Goal: Task Accomplishment & Management: Complete application form

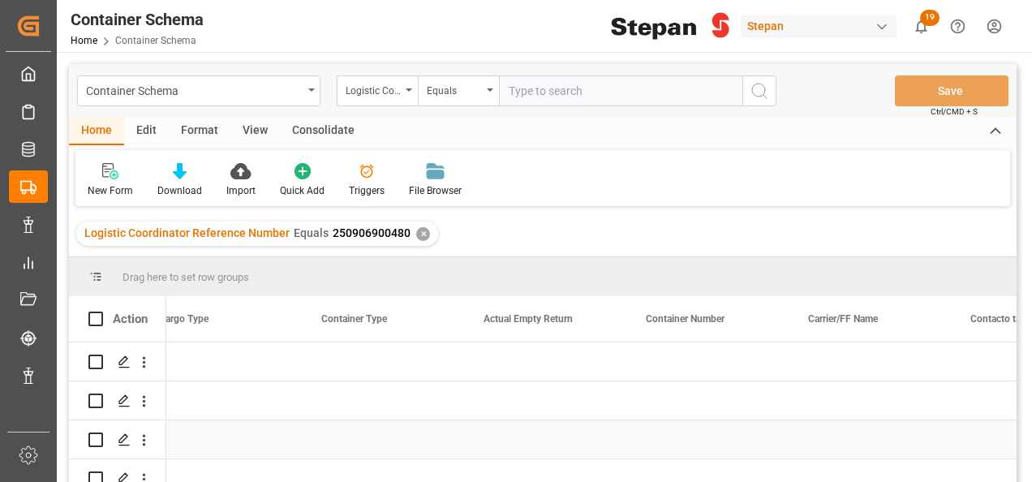
scroll to position [0, 12841]
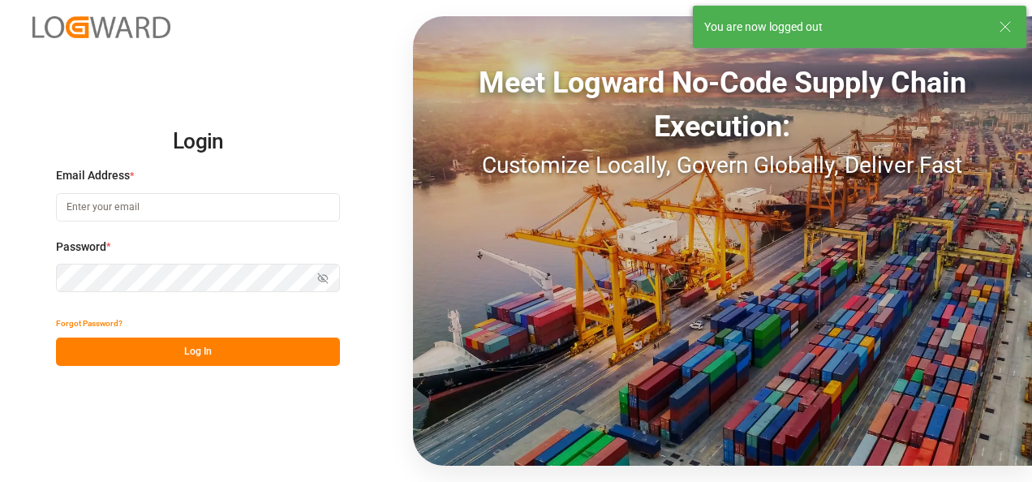
type input "jose.echeverria@leschaco.com"
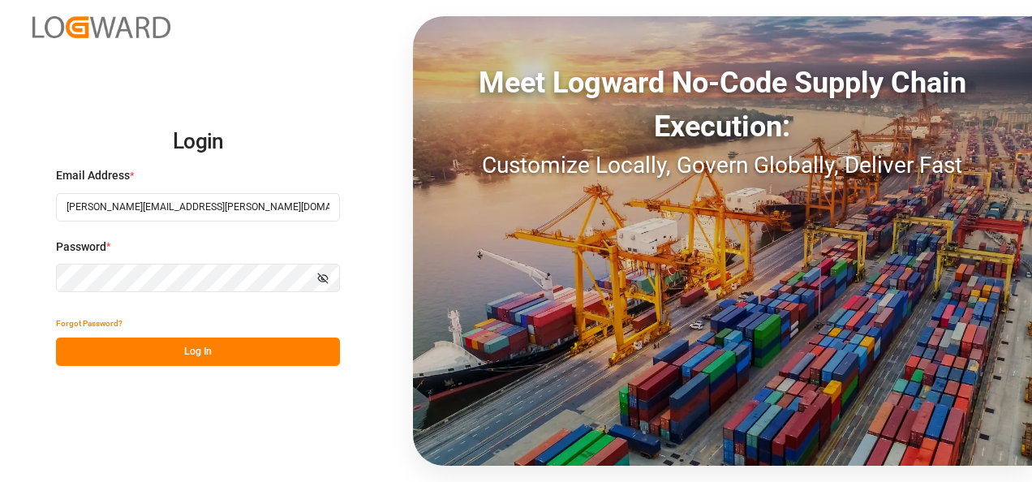
click at [193, 350] on button "Log In" at bounding box center [198, 351] width 284 height 28
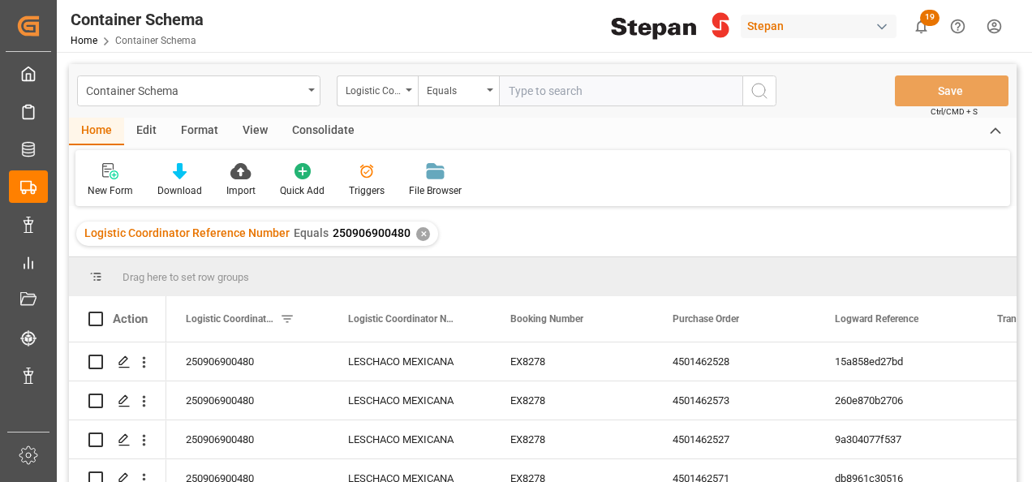
click at [418, 232] on div "✕" at bounding box center [423, 234] width 14 height 14
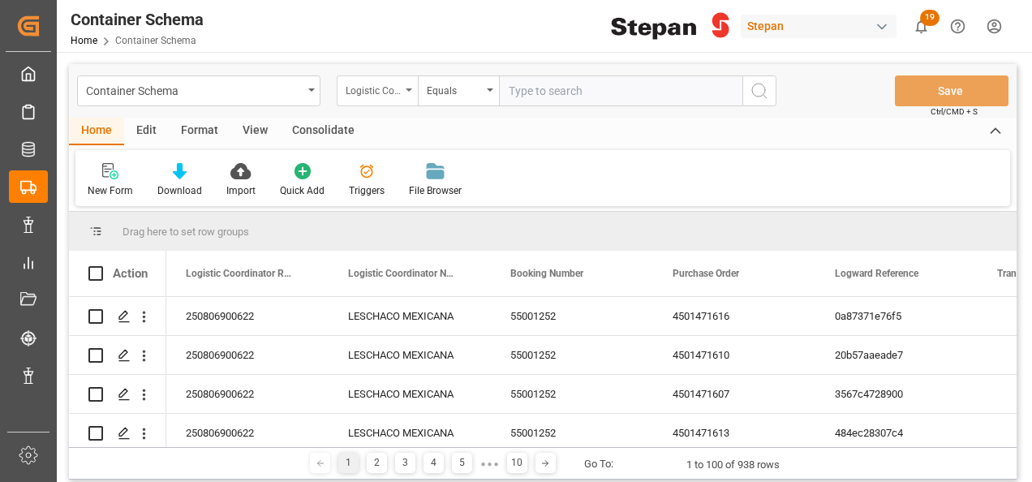
click at [404, 83] on div "Logistic Coordinator Reference Number" at bounding box center [377, 90] width 81 height 31
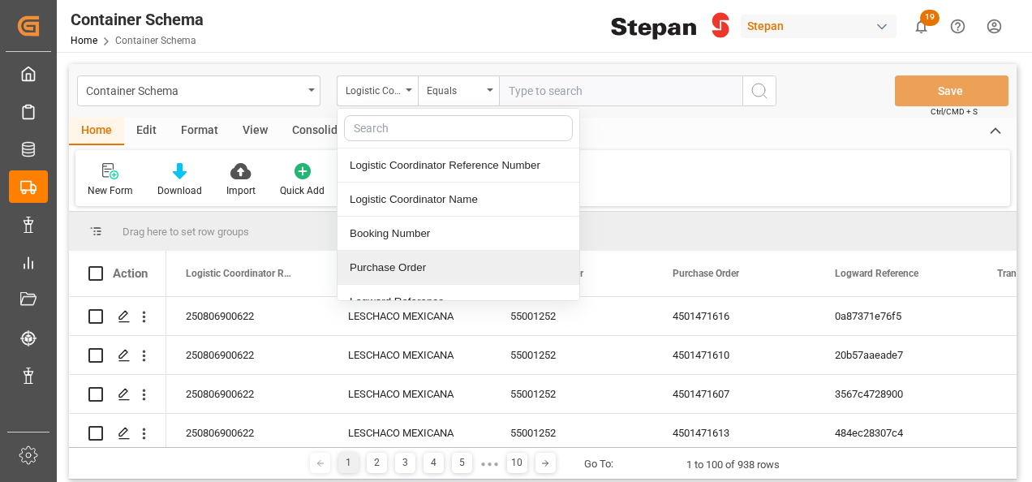
drag, startPoint x: 368, startPoint y: 263, endPoint x: 364, endPoint y: 251, distance: 12.1
click at [364, 263] on div "Purchase Order" at bounding box center [458, 268] width 242 height 34
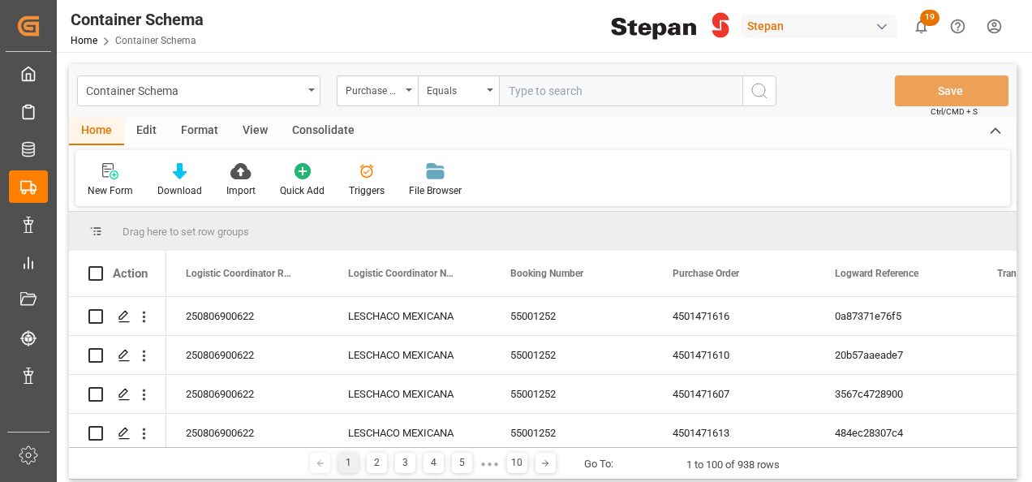
click at [516, 90] on input "text" at bounding box center [620, 90] width 243 height 31
paste input "4501484346"
type input "4501484346"
click at [758, 82] on icon "search button" at bounding box center [758, 90] width 19 height 19
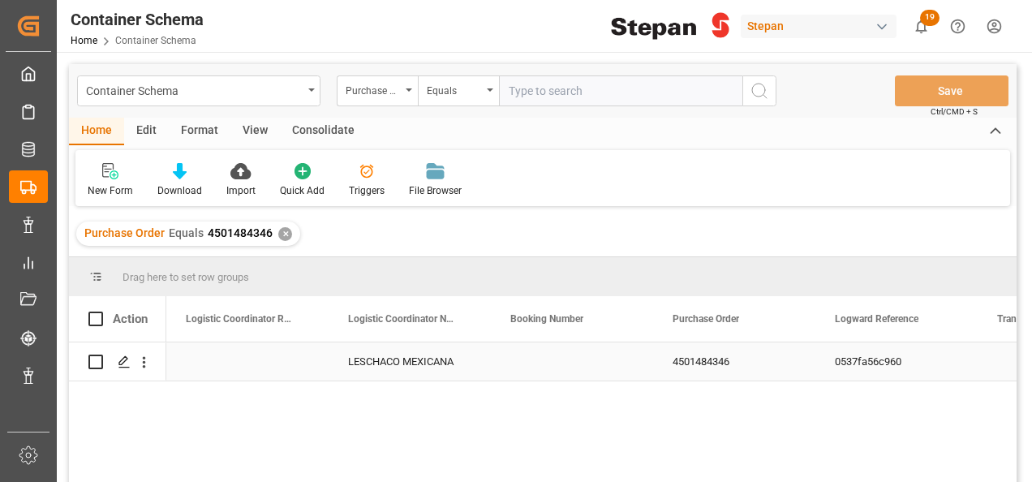
click at [553, 367] on div "Press SPACE to select this row." at bounding box center [572, 361] width 162 height 38
click at [120, 360] on icon "Press SPACE to select this row." at bounding box center [124, 361] width 13 height 13
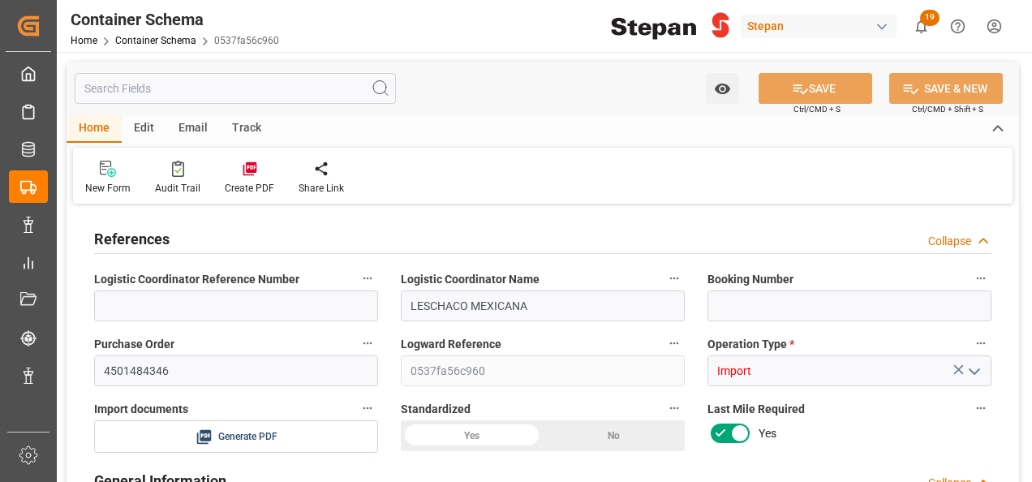
type input "LESCHACO MEXICANA"
type input "4501484346"
type input "0537fa56c960"
type input "Import"
type input "Jose Echeverria"
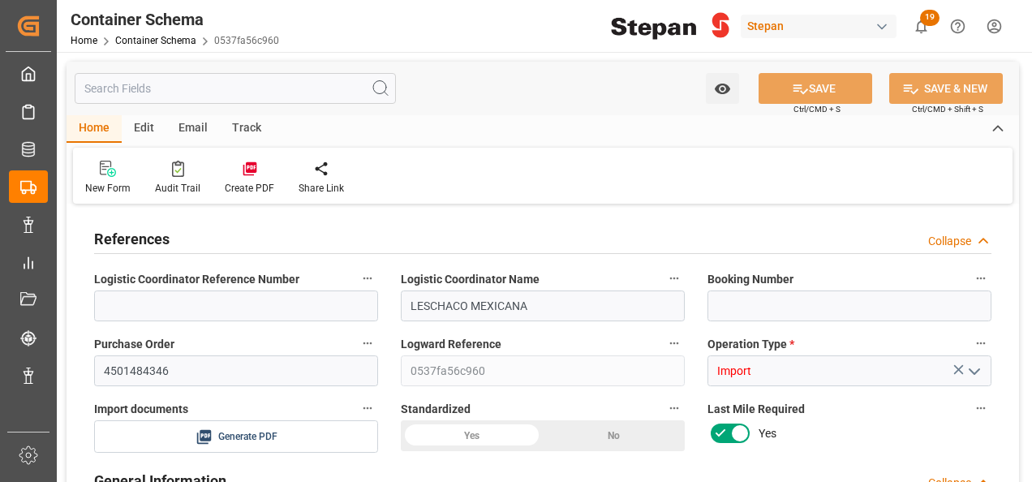
type input "WANSHENG MATERIAL SCIENCE ([GEOGRAPHIC_DATA]) CO."
type textarea "6617"
type textarea "Pending"
type textarea "1072263"
type textarea "ONAMINE 121416 (AD) RB069 BULK"
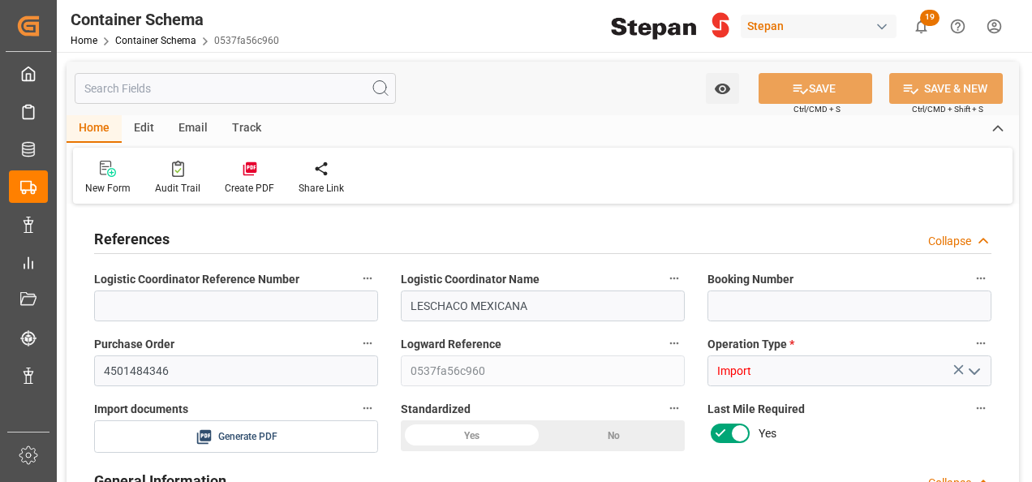
type textarea "STEPAN CDMX - ECATEPEC"
type input "CIF"
type textarea "No"
type textarea "Container ETA is not filled"
type input "0"
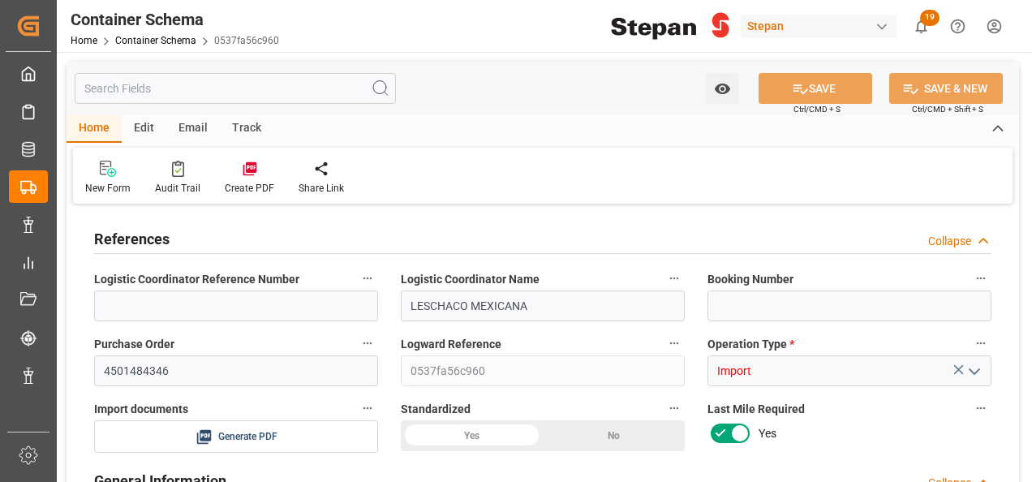
type input "1"
type input "14400"
type input "15426"
type input "14-10-2025 20:37"
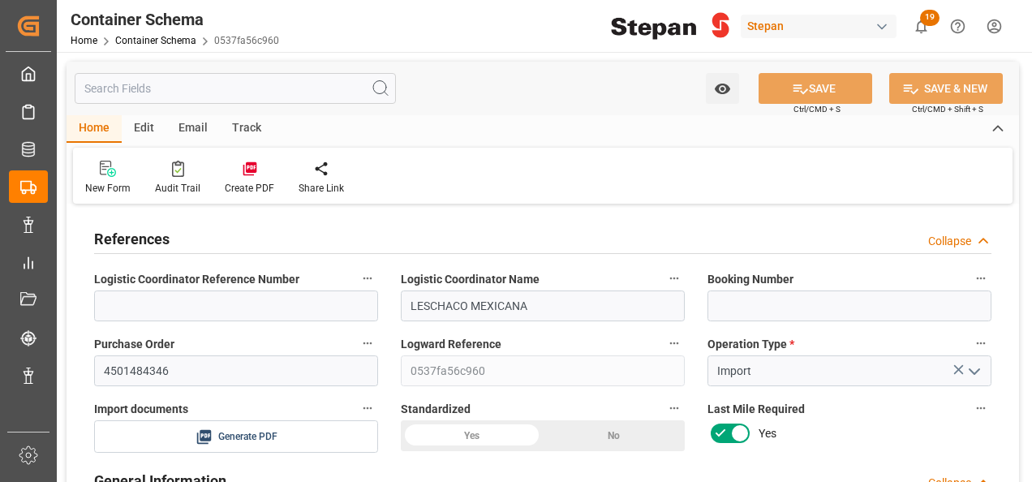
type input "14-10-2025"
click at [755, 295] on input at bounding box center [849, 305] width 284 height 31
paste input "SHAZ10J45800"
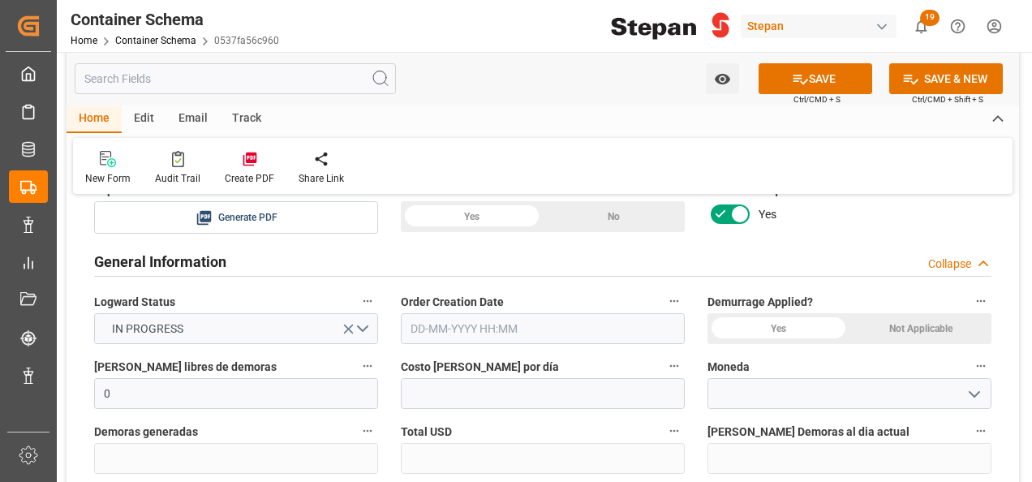
scroll to position [243, 0]
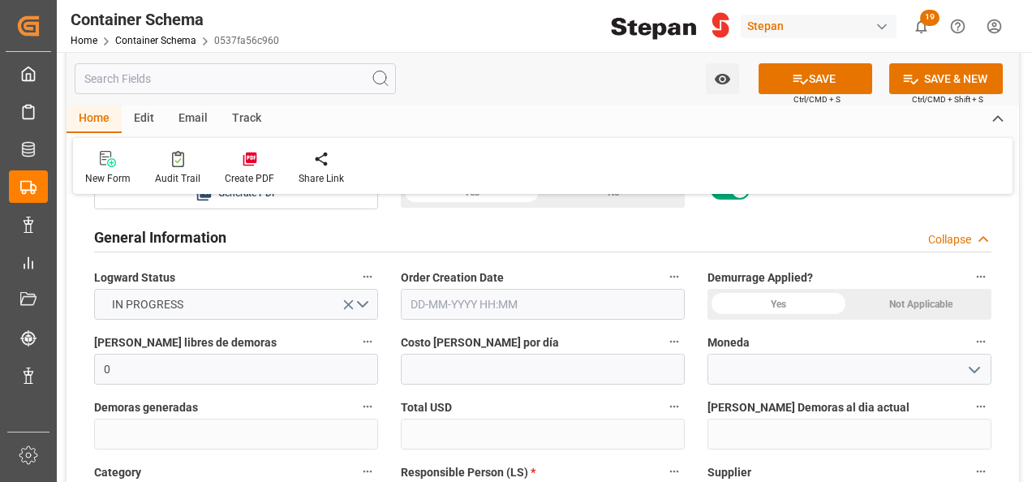
type input "SHAZ10J45800"
click at [654, 305] on input "text" at bounding box center [543, 304] width 284 height 31
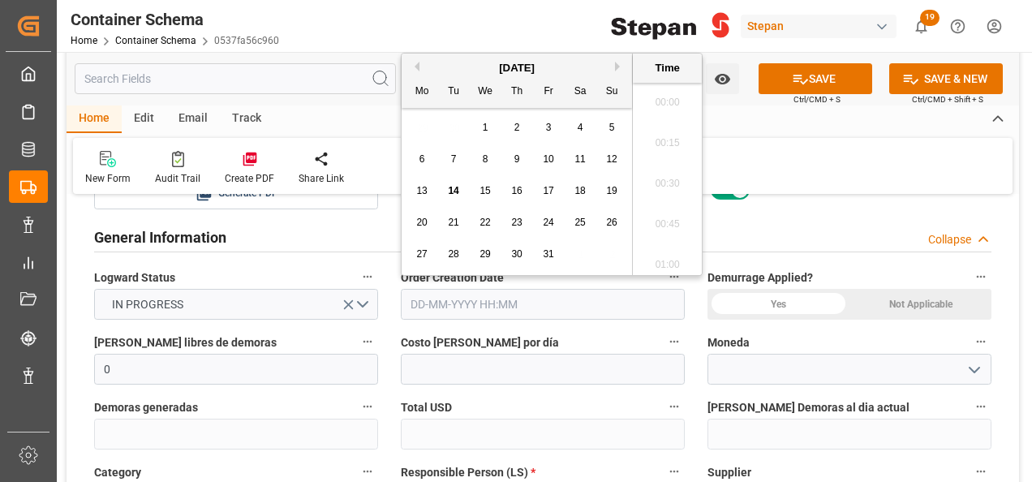
click at [538, 307] on input "text" at bounding box center [543, 304] width 284 height 31
click at [454, 65] on div "October 2025" at bounding box center [516, 68] width 230 height 16
click at [455, 190] on span "14" at bounding box center [453, 190] width 11 height 11
type input "14-10-2025 00:00"
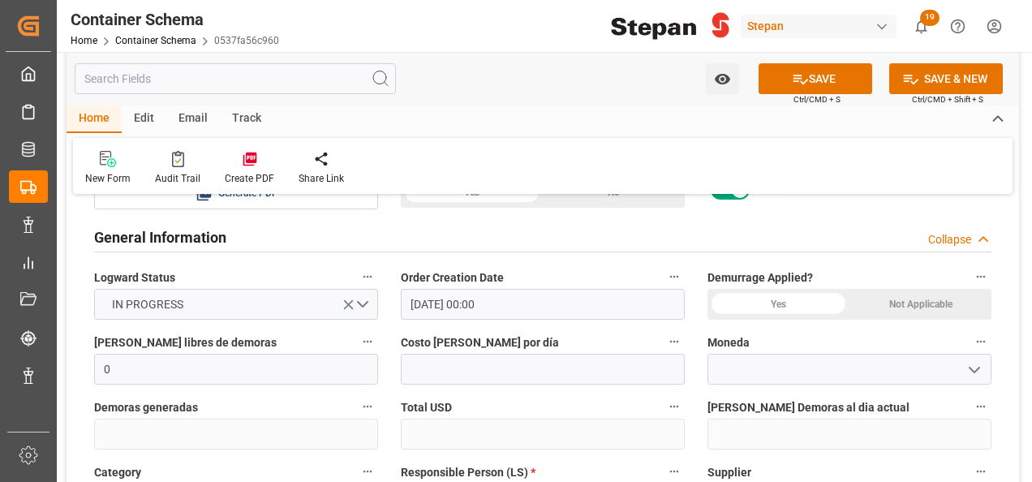
click at [921, 303] on div "Not Applicable" at bounding box center [920, 304] width 142 height 31
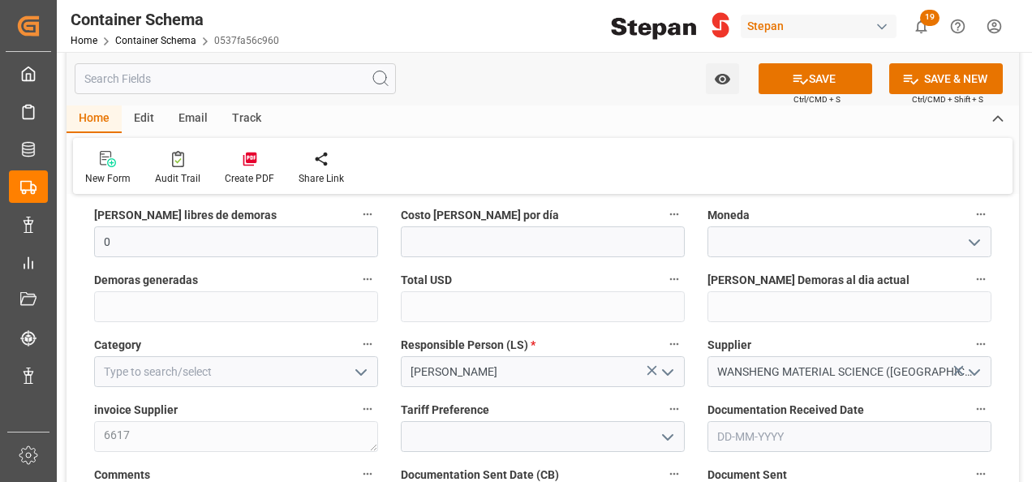
scroll to position [406, 0]
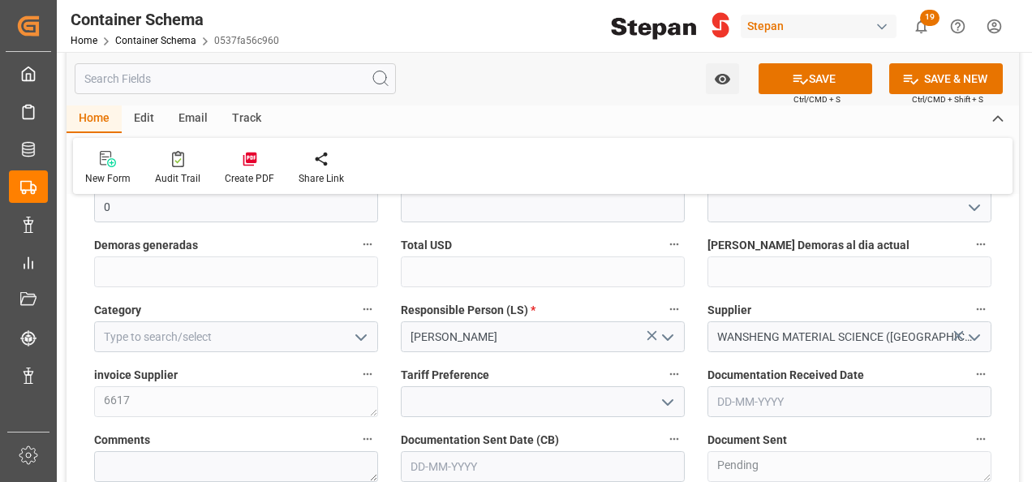
click at [365, 329] on icon "open menu" at bounding box center [360, 337] width 19 height 19
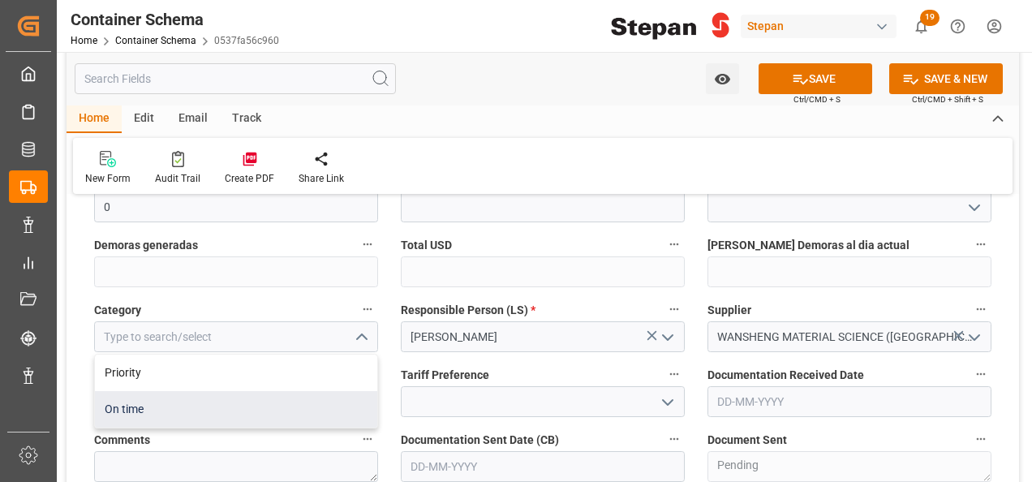
click at [140, 414] on div "On time" at bounding box center [236, 409] width 282 height 36
type input "On time"
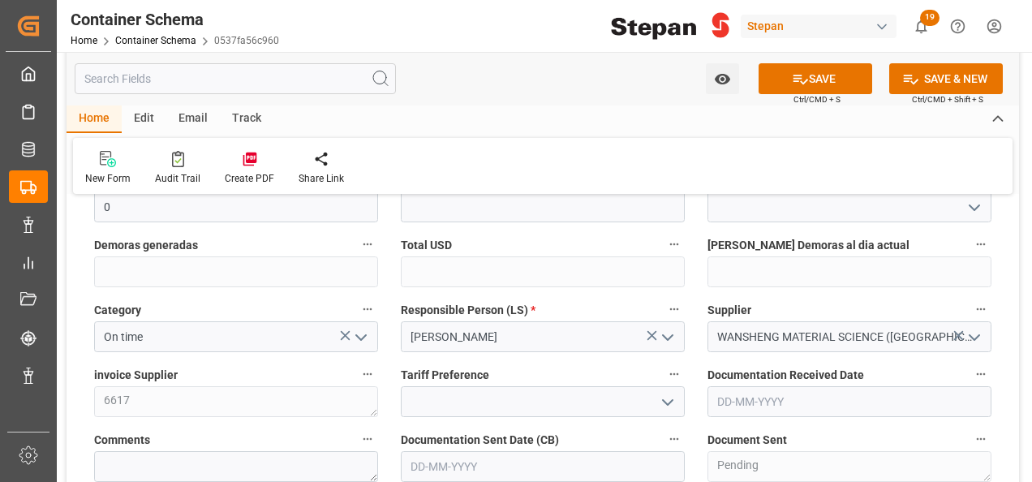
click at [840, 404] on input "text" at bounding box center [849, 401] width 284 height 31
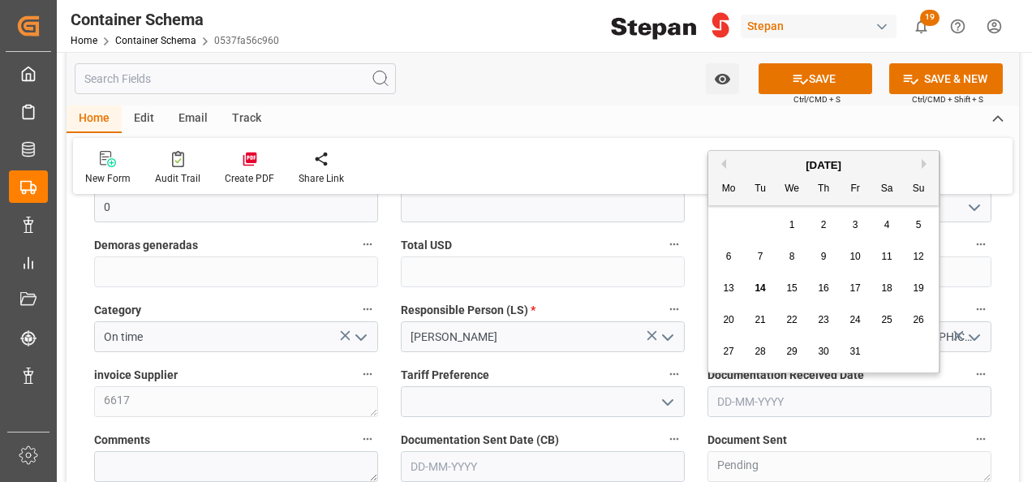
click at [743, 169] on div "October 2025" at bounding box center [823, 165] width 230 height 16
drag, startPoint x: 761, startPoint y: 290, endPoint x: 759, endPoint y: 281, distance: 9.1
click at [760, 290] on span "14" at bounding box center [759, 287] width 11 height 11
type input "14-10-2025"
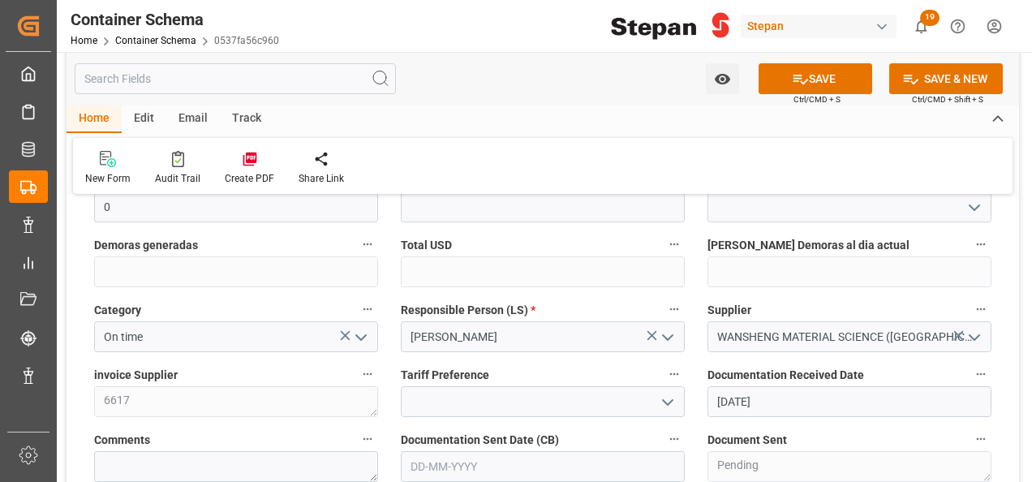
click at [663, 394] on icon "open menu" at bounding box center [667, 402] width 19 height 19
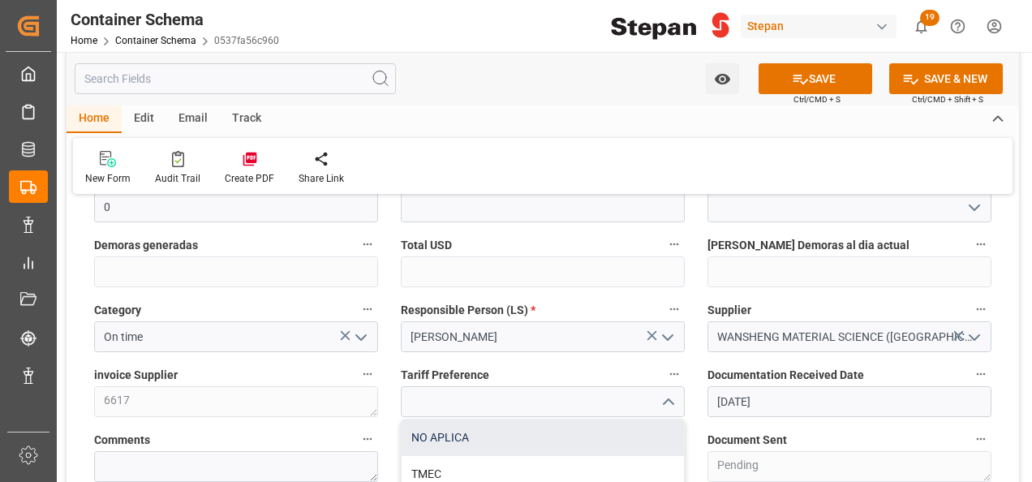
click at [453, 446] on div "NO APLICA" at bounding box center [542, 437] width 282 height 36
type input "NO APLICA"
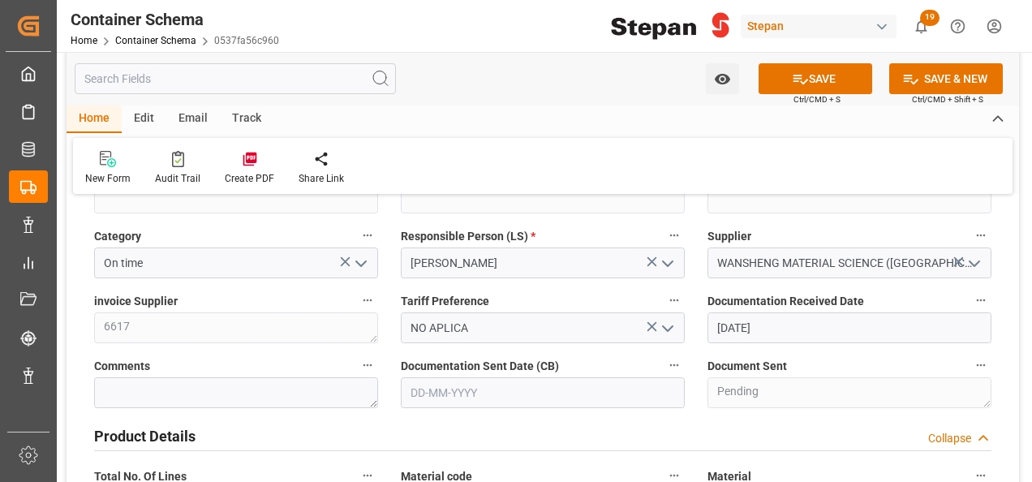
scroll to position [568, 0]
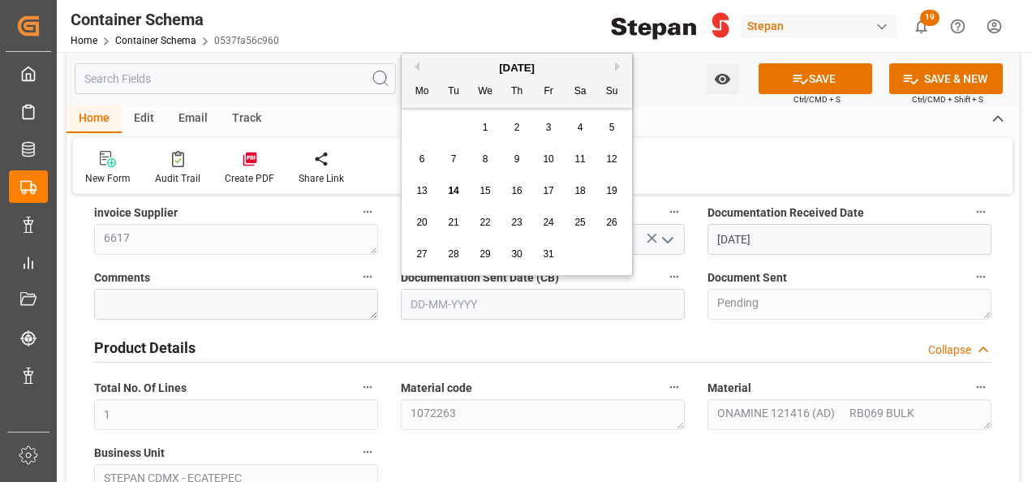
click at [629, 292] on input "text" at bounding box center [543, 304] width 284 height 31
click at [468, 70] on div "October 2025" at bounding box center [516, 68] width 230 height 16
click at [456, 190] on span "14" at bounding box center [453, 190] width 11 height 11
type input "14-10-2025"
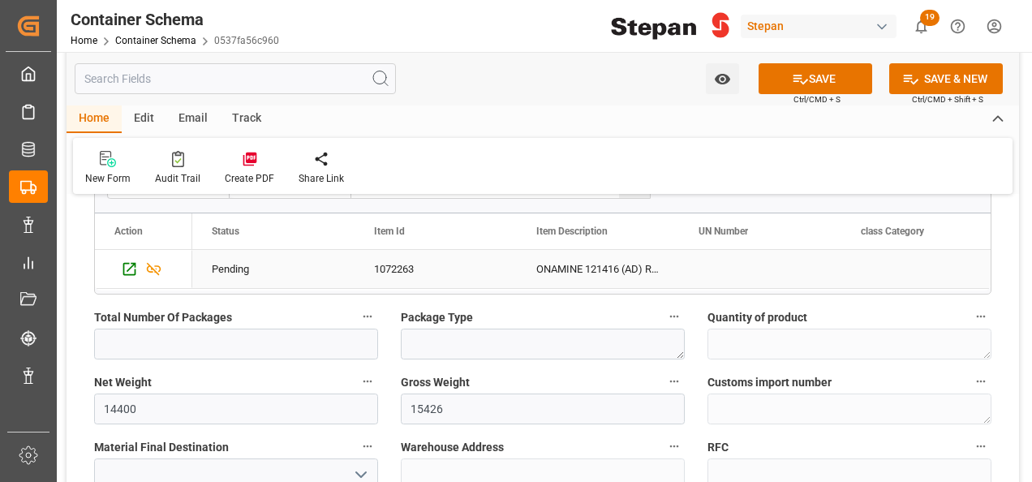
scroll to position [1135, 0]
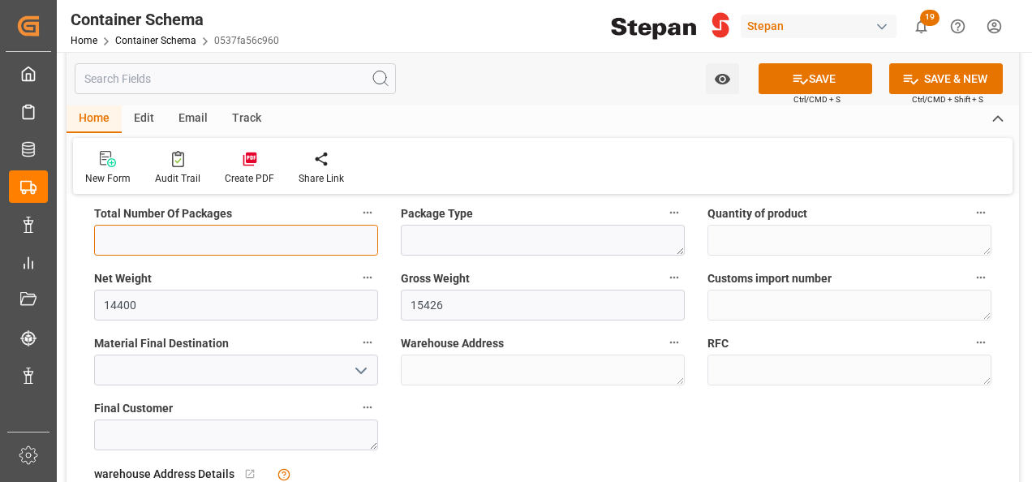
click at [221, 245] on input "text" at bounding box center [236, 240] width 284 height 31
type input "18"
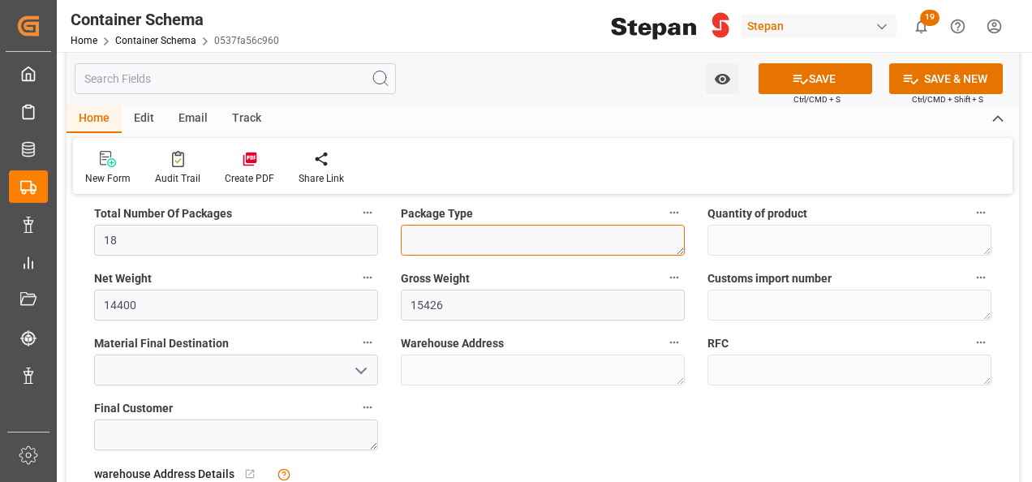
click at [453, 226] on textarea at bounding box center [543, 240] width 284 height 31
type textarea "i"
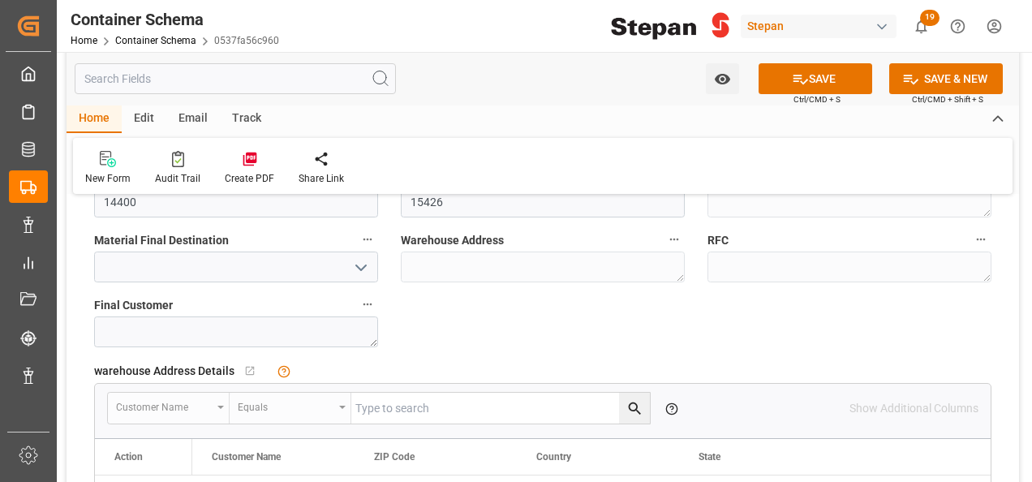
scroll to position [1217, 0]
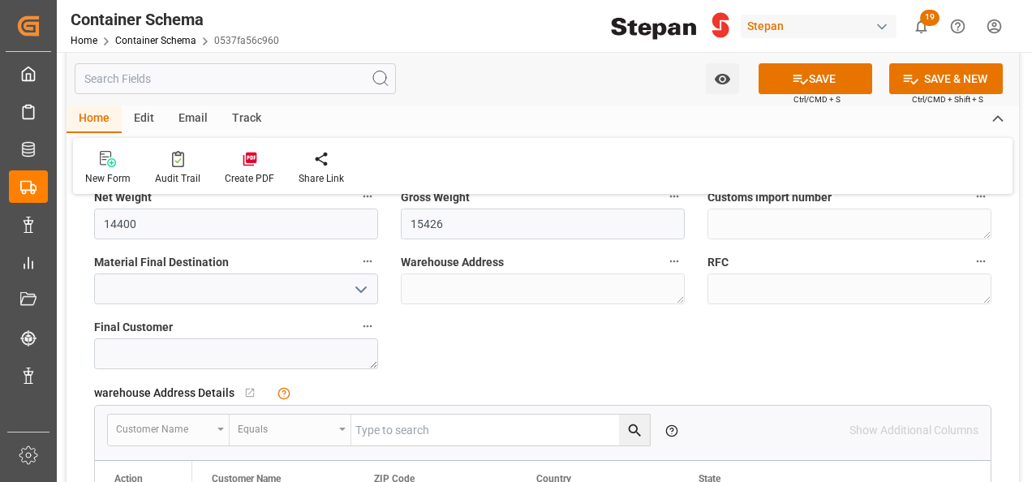
type textarea "IBC"
click at [362, 292] on icon "open menu" at bounding box center [360, 289] width 19 height 19
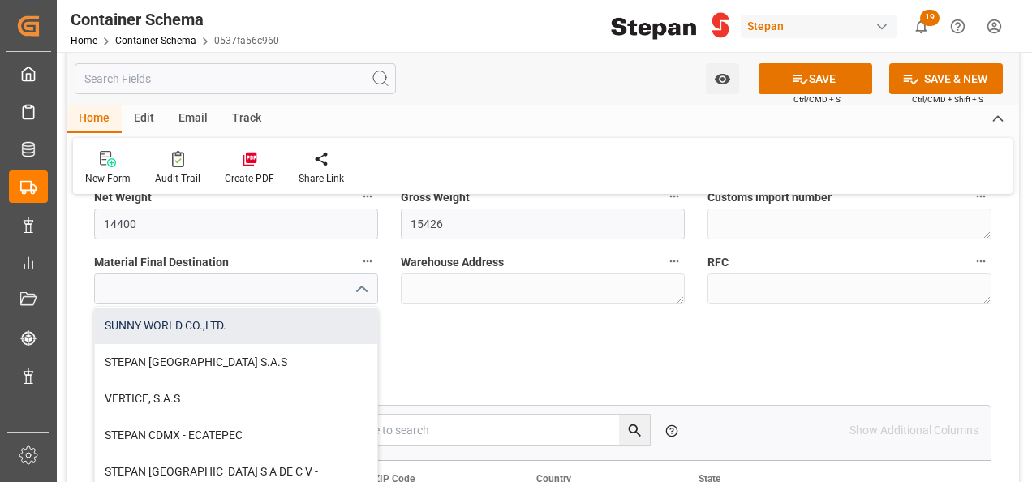
scroll to position [446, 0]
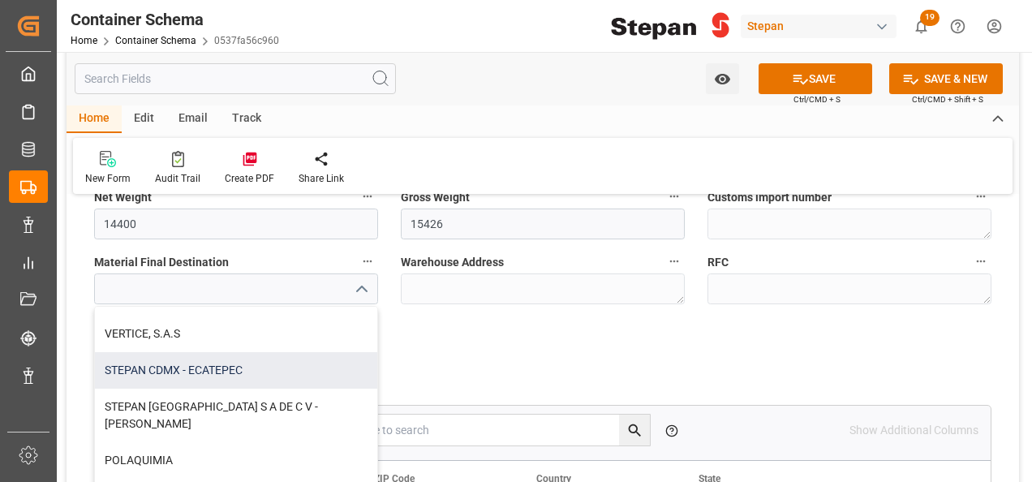
click at [223, 373] on div "STEPAN CDMX - ECATEPEC" at bounding box center [236, 370] width 282 height 36
type input "STEPAN CDMX - ECATEPEC"
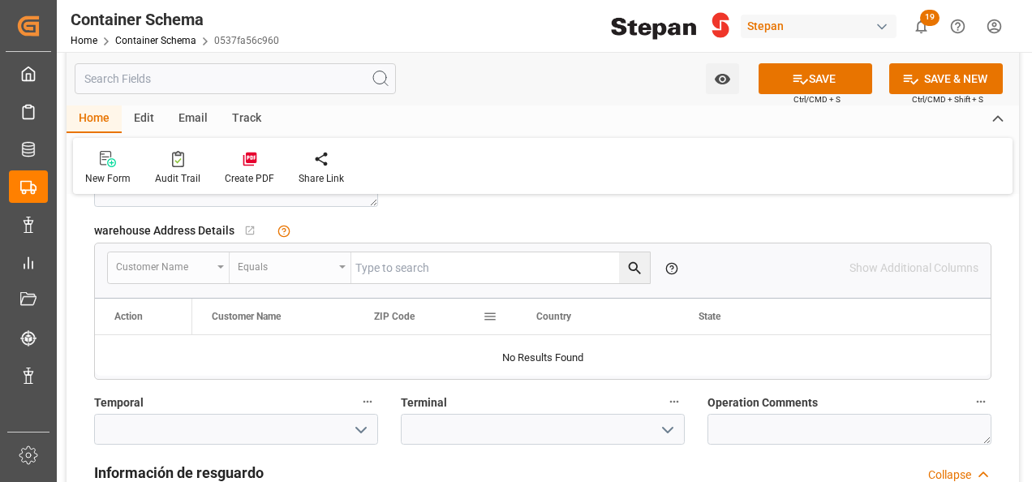
scroll to position [1541, 0]
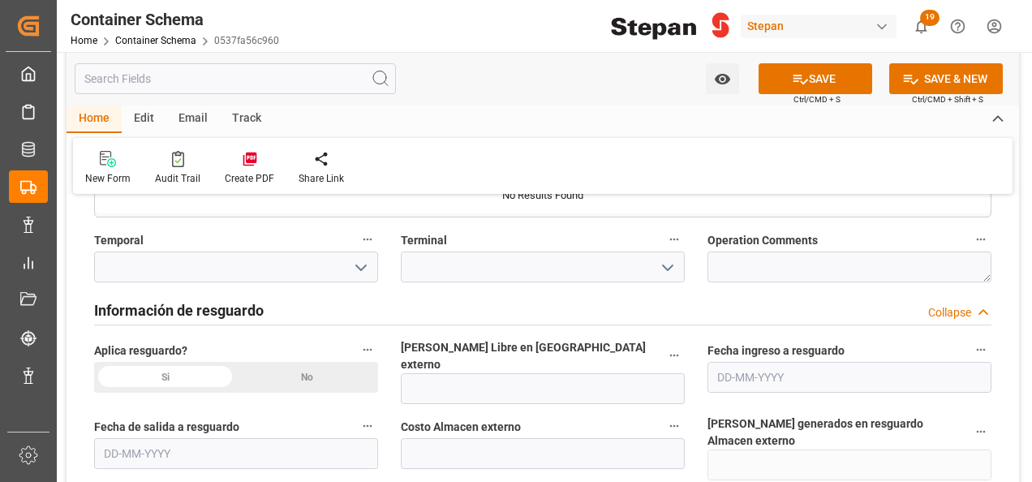
click at [359, 380] on div "No" at bounding box center [307, 377] width 142 height 31
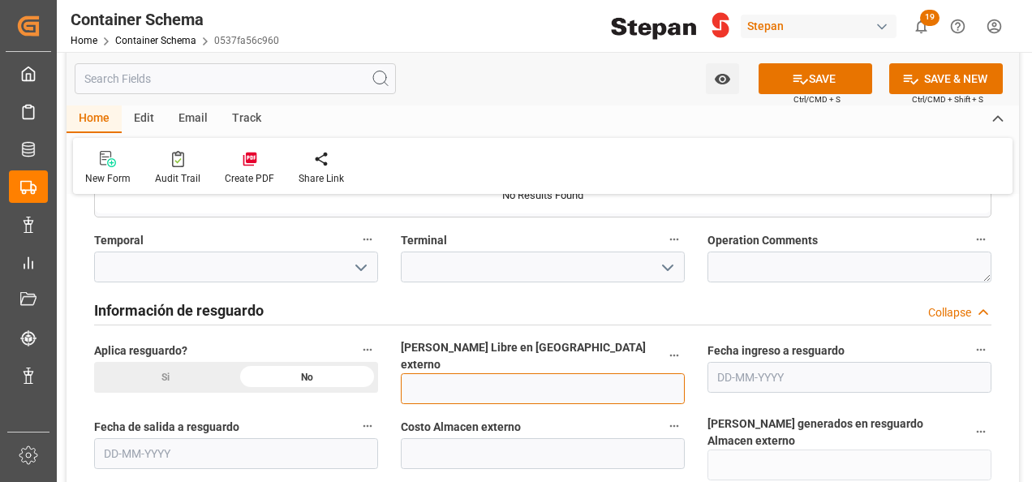
click at [411, 373] on input "text" at bounding box center [543, 388] width 284 height 31
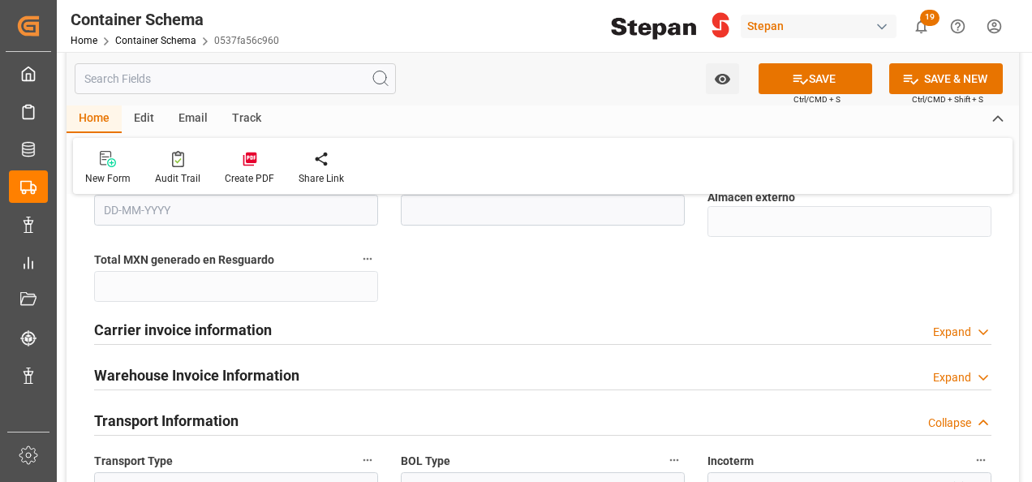
scroll to position [1865, 0]
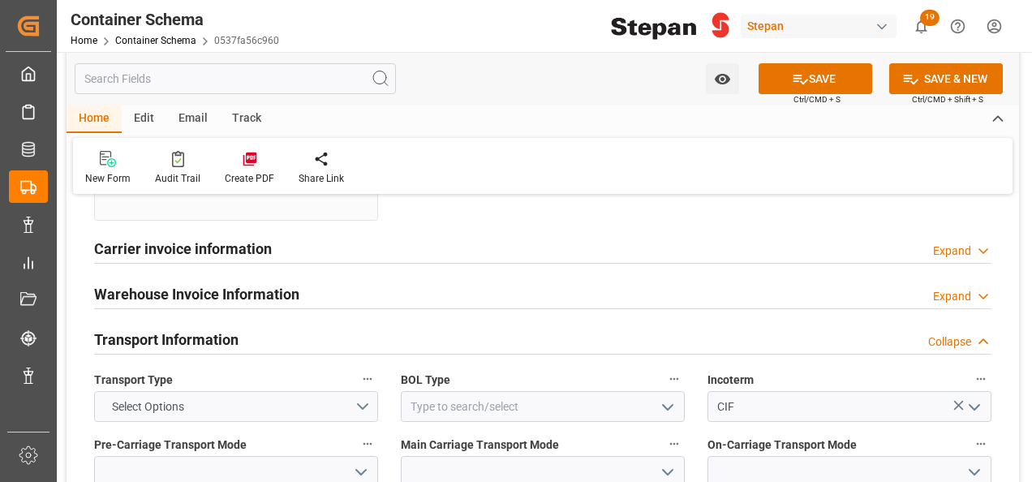
type input "12"
click at [358, 391] on button "Select Options" at bounding box center [236, 406] width 284 height 31
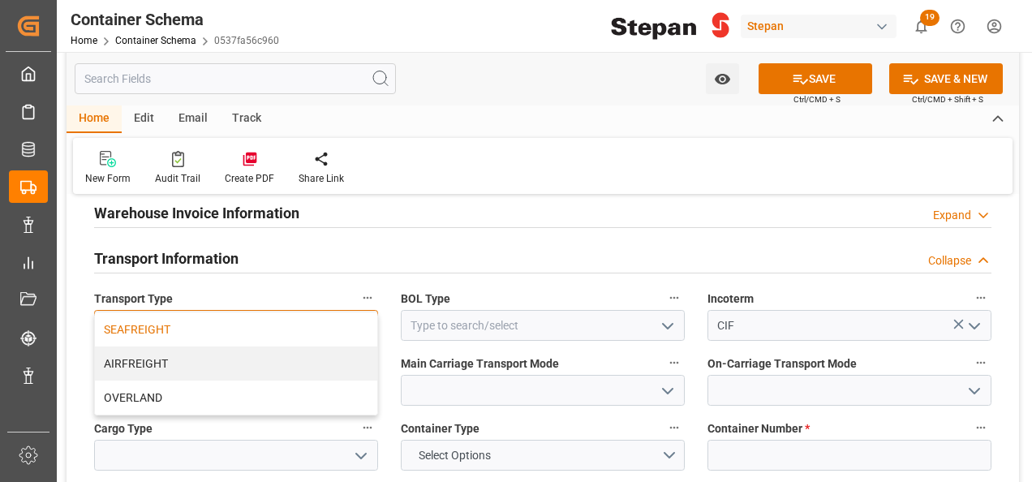
click at [124, 312] on div "SEAFREIGHT" at bounding box center [236, 329] width 282 height 34
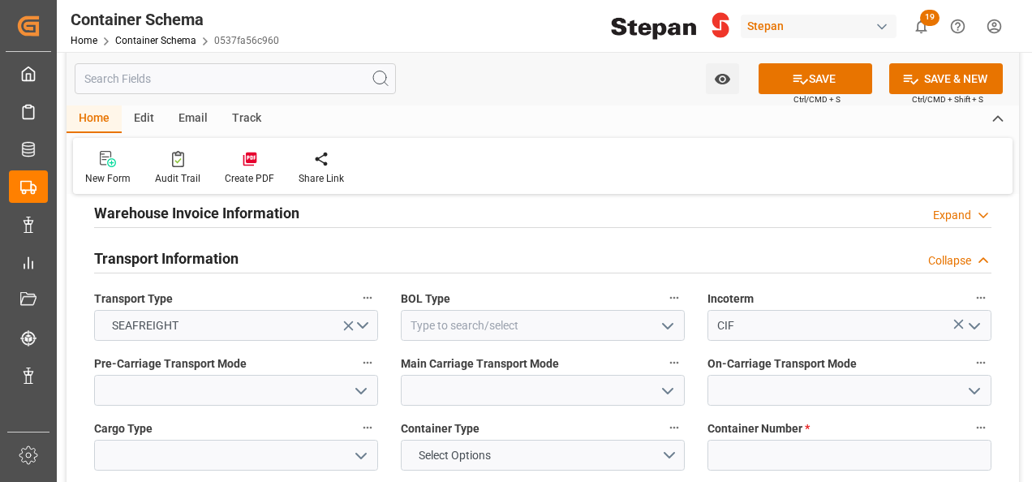
click at [663, 316] on icon "open menu" at bounding box center [667, 325] width 19 height 19
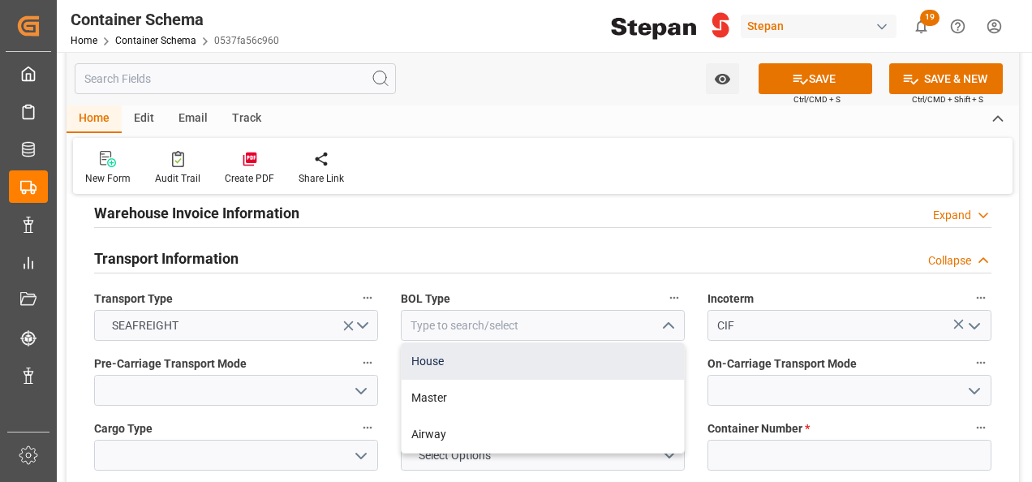
click at [457, 343] on div "House" at bounding box center [542, 361] width 282 height 36
type input "House"
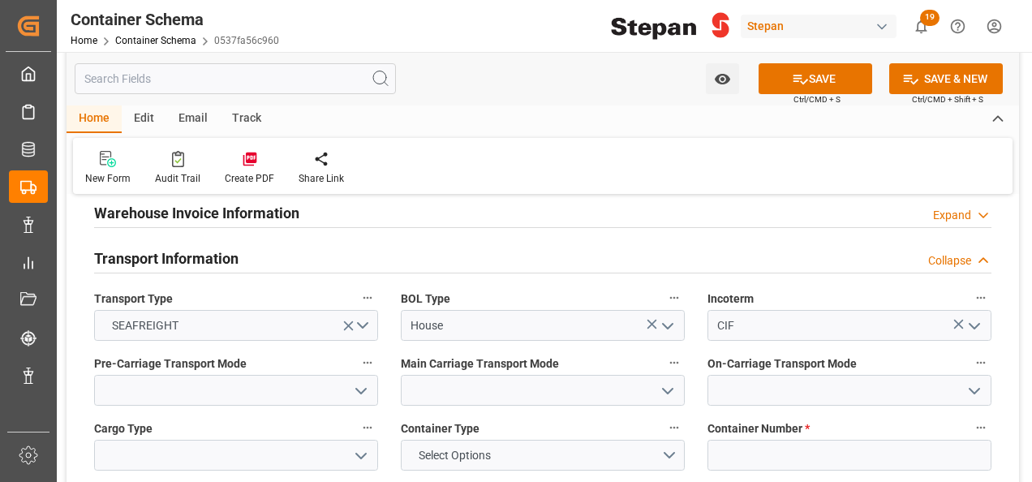
click at [365, 388] on polyline "open menu" at bounding box center [361, 390] width 10 height 5
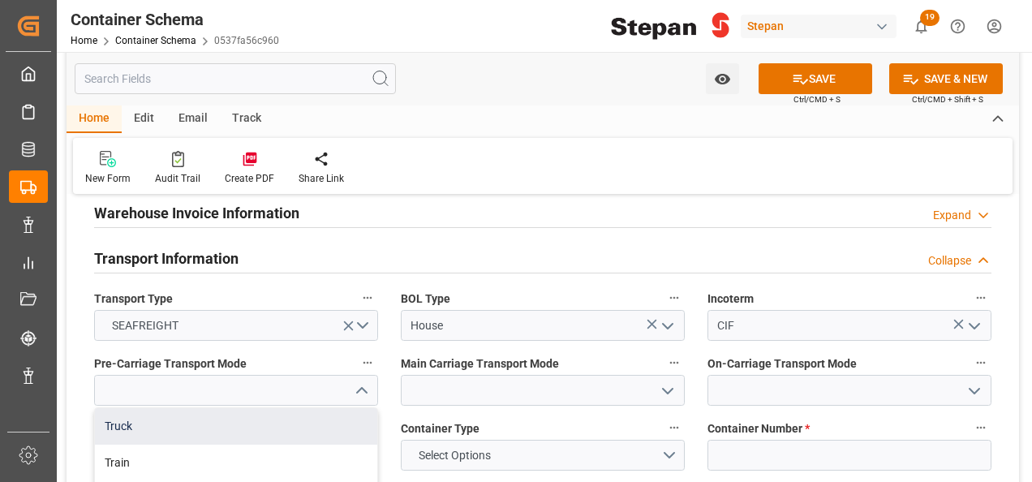
click at [136, 408] on div "Truck" at bounding box center [236, 426] width 282 height 36
type input "Truck"
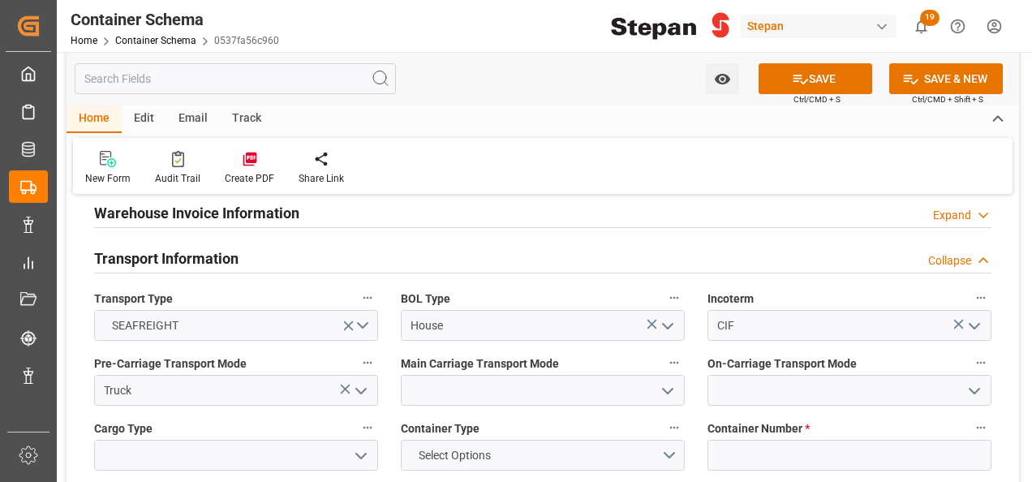
click at [667, 381] on icon "open menu" at bounding box center [667, 390] width 19 height 19
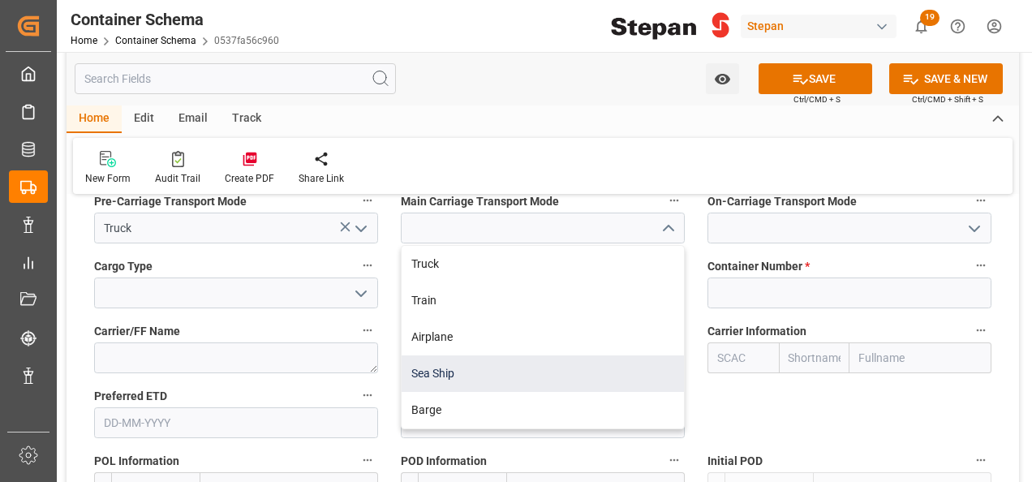
click at [424, 355] on div "Sea Ship" at bounding box center [542, 373] width 282 height 36
type input "Sea Ship"
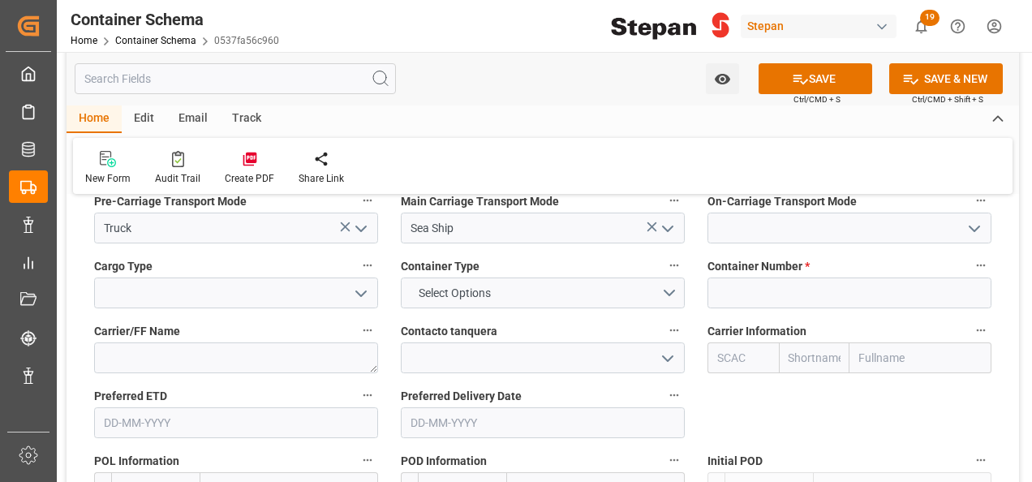
scroll to position [2028, 0]
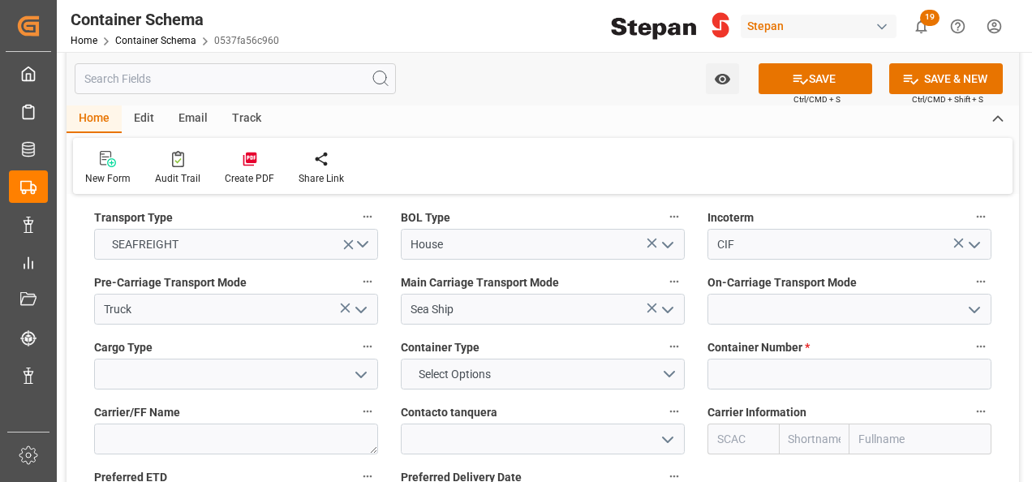
click at [970, 307] on polyline "open menu" at bounding box center [974, 309] width 10 height 5
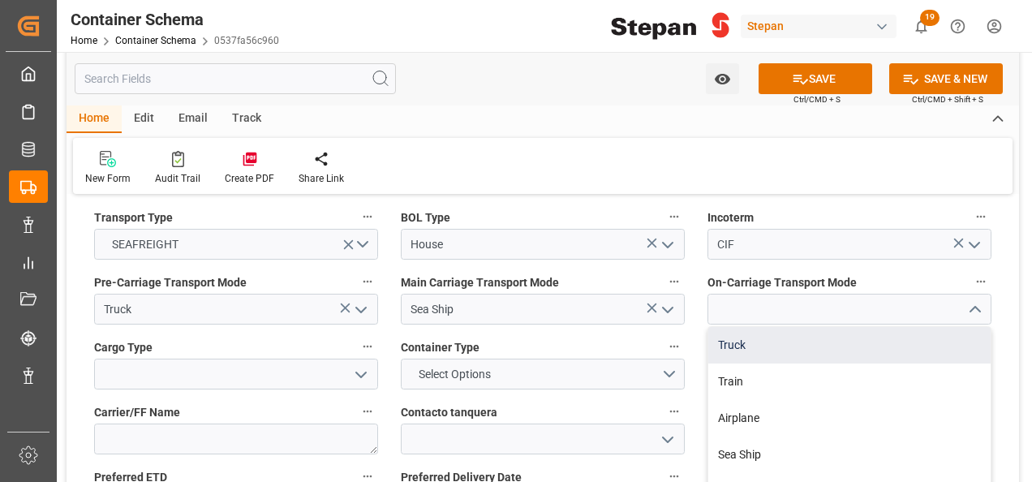
click at [727, 327] on div "Truck" at bounding box center [849, 345] width 282 height 36
type input "Truck"
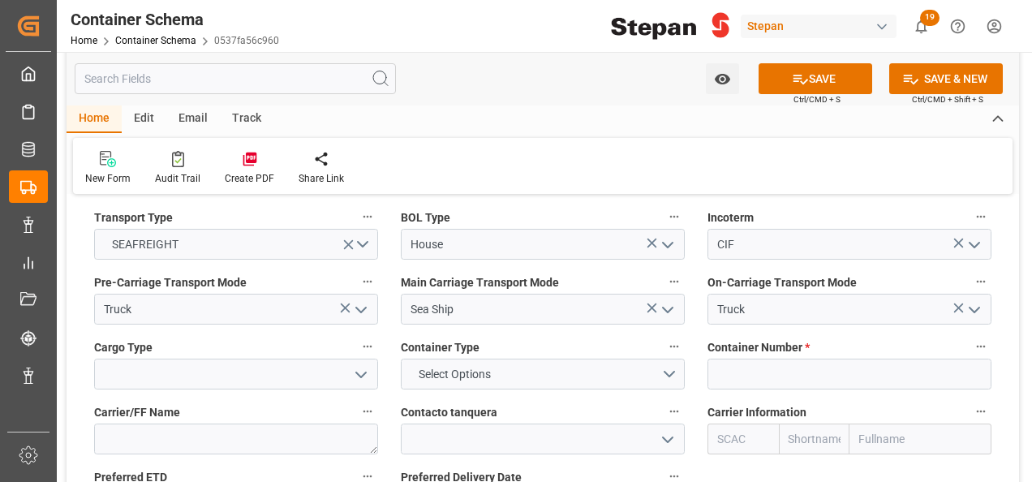
click at [354, 365] on icon "open menu" at bounding box center [360, 374] width 19 height 19
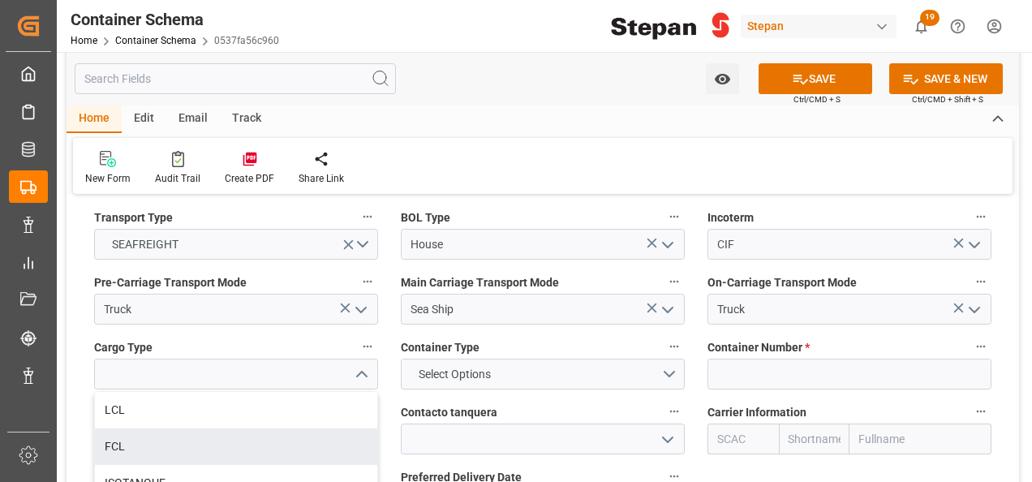
click at [109, 428] on div "FCL" at bounding box center [236, 446] width 282 height 36
type input "FCL"
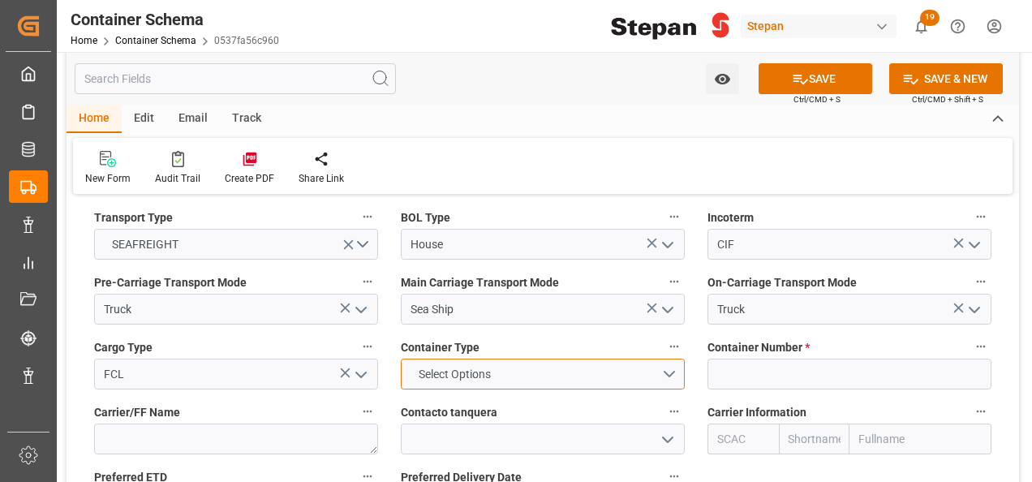
click at [680, 358] on button "Select Options" at bounding box center [543, 373] width 284 height 31
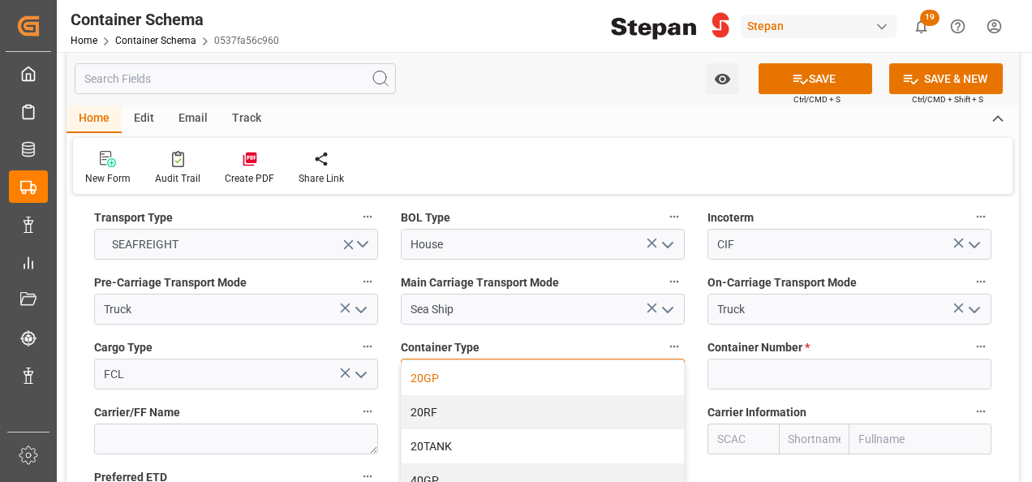
click at [422, 361] on div "20GP" at bounding box center [542, 378] width 282 height 34
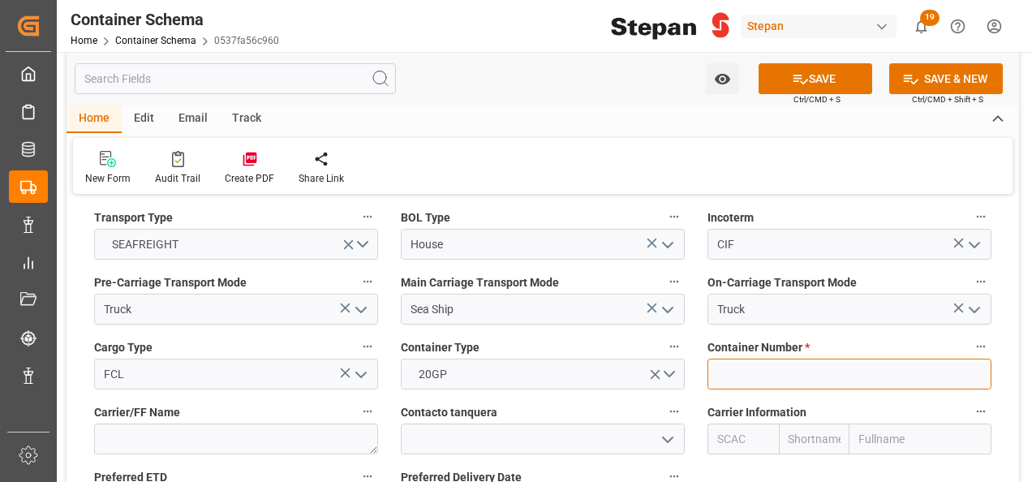
click at [745, 358] on input at bounding box center [849, 373] width 284 height 31
paste input "HMMU2283574"
type input "HMMU2283574"
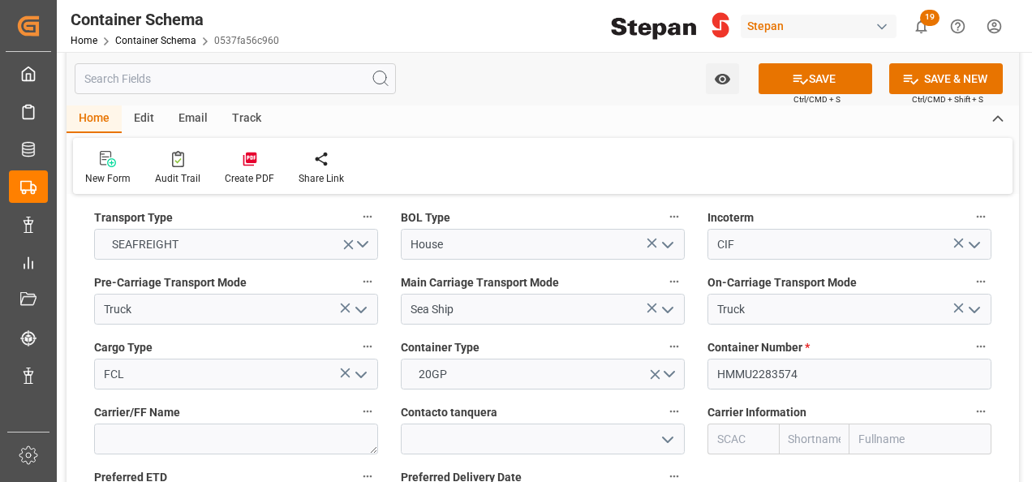
click at [888, 423] on input "text" at bounding box center [920, 438] width 142 height 31
click at [798, 82] on icon at bounding box center [800, 80] width 15 height 10
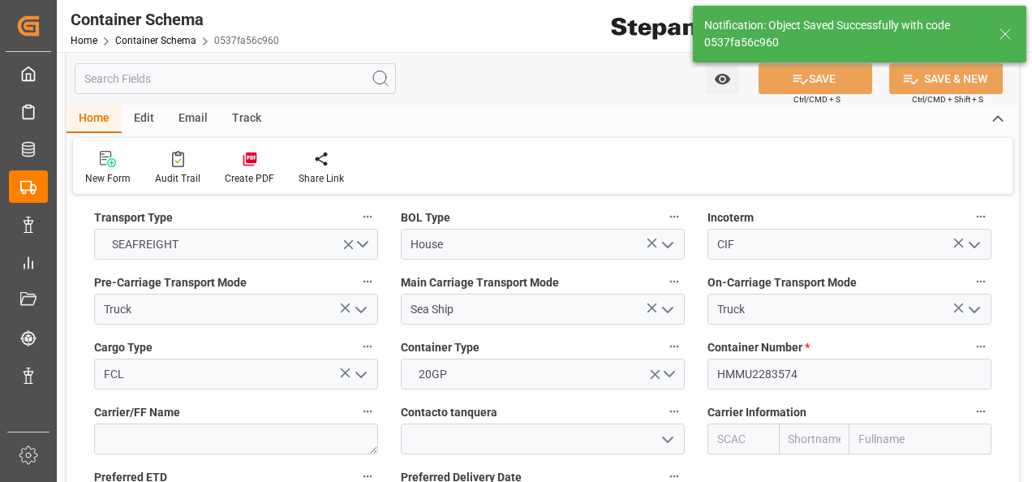
type textarea "Documents Sent"
type textarea "18 IBC"
type textarea "SCM1706025A6"
type input "0"
type input "14-10-2025 22:29"
